Goal: Information Seeking & Learning: Learn about a topic

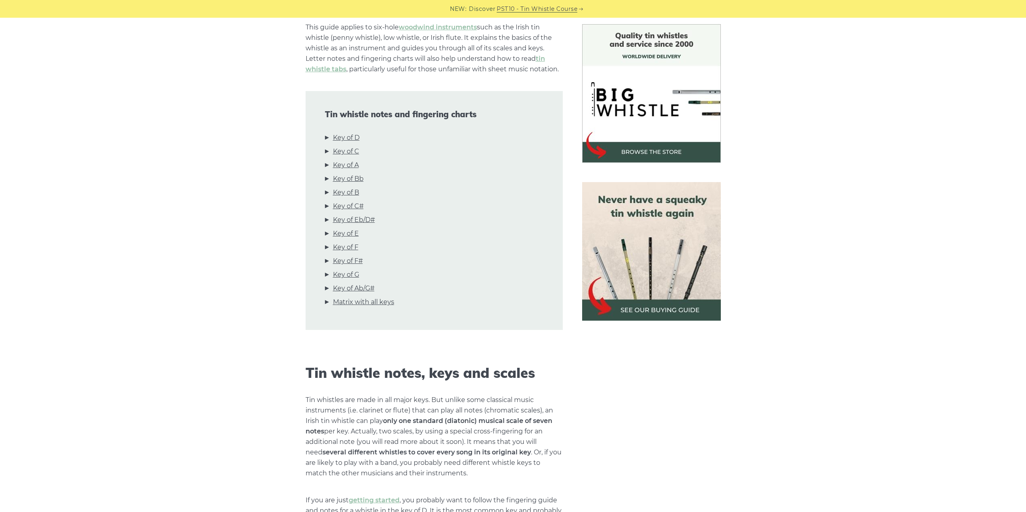
scroll to position [215, 0]
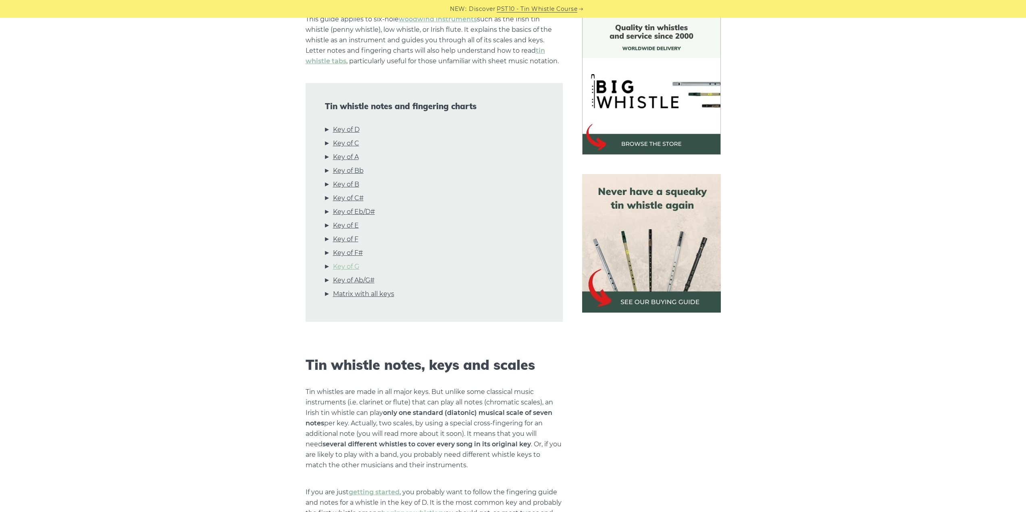
click at [351, 266] on link "Key of G" at bounding box center [346, 267] width 26 height 10
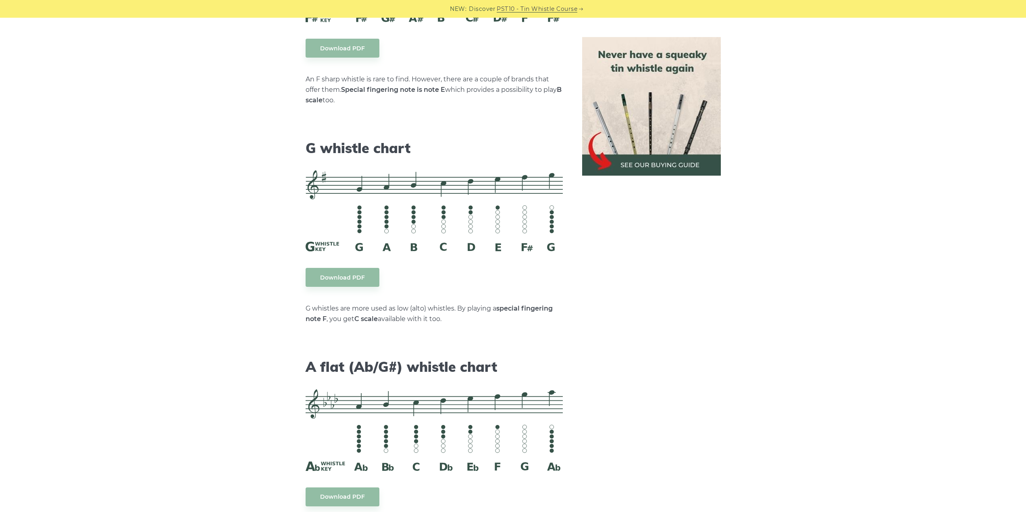
scroll to position [4121, 0]
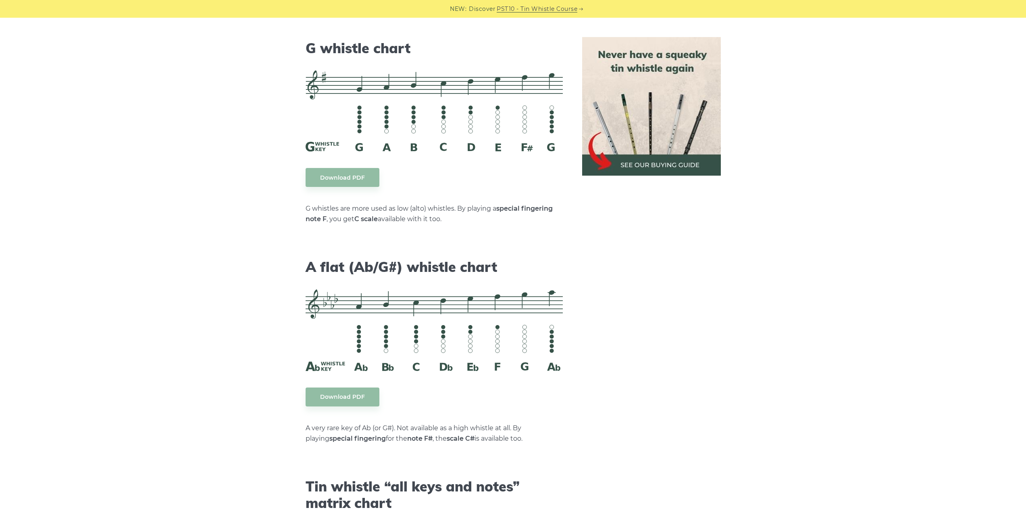
drag, startPoint x: 237, startPoint y: 199, endPoint x: 227, endPoint y: 191, distance: 12.6
drag, startPoint x: 245, startPoint y: 212, endPoint x: 269, endPoint y: 204, distance: 25.1
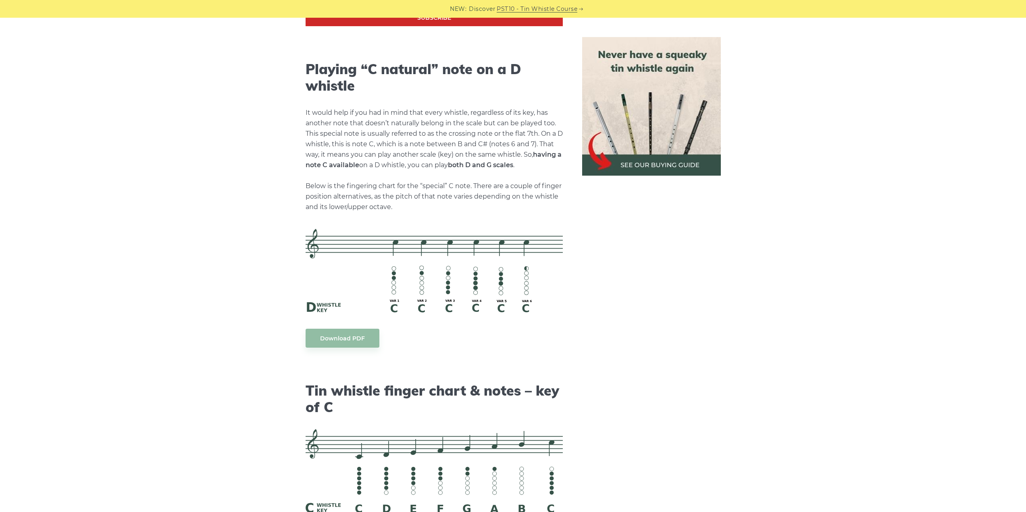
scroll to position [1650, 0]
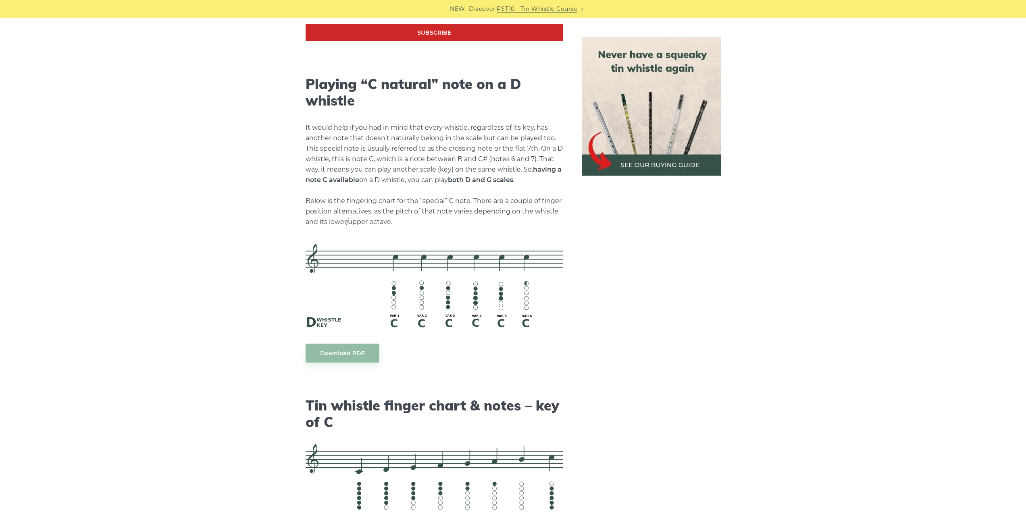
drag, startPoint x: 228, startPoint y: 218, endPoint x: 223, endPoint y: 206, distance: 13.9
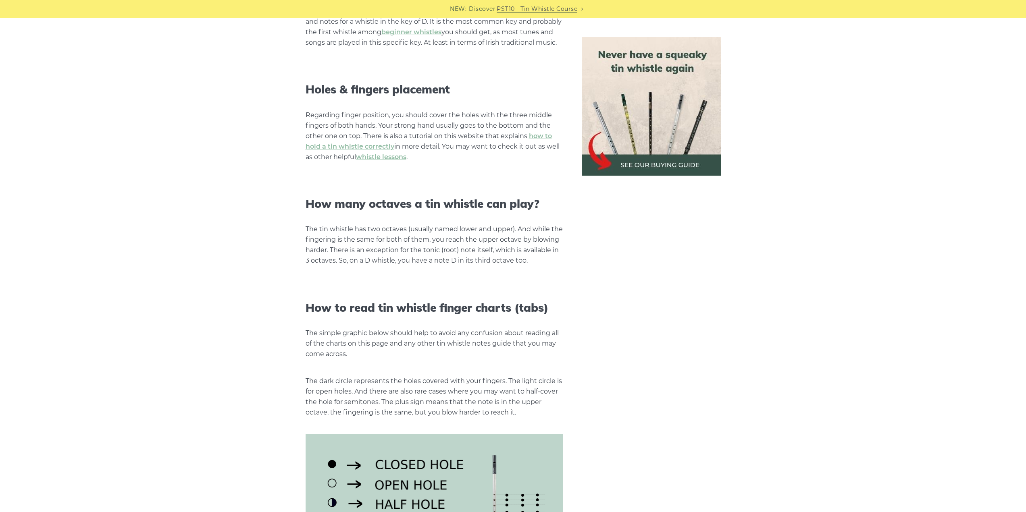
scroll to position [683, 0]
